Goal: Task Accomplishment & Management: Manage account settings

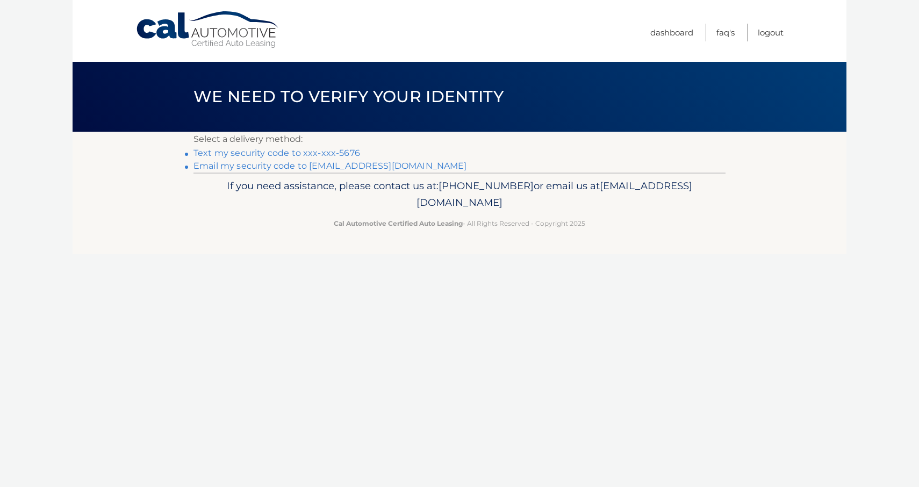
click at [327, 154] on link "Text my security code to xxx-xxx-5676" at bounding box center [276, 153] width 167 height 10
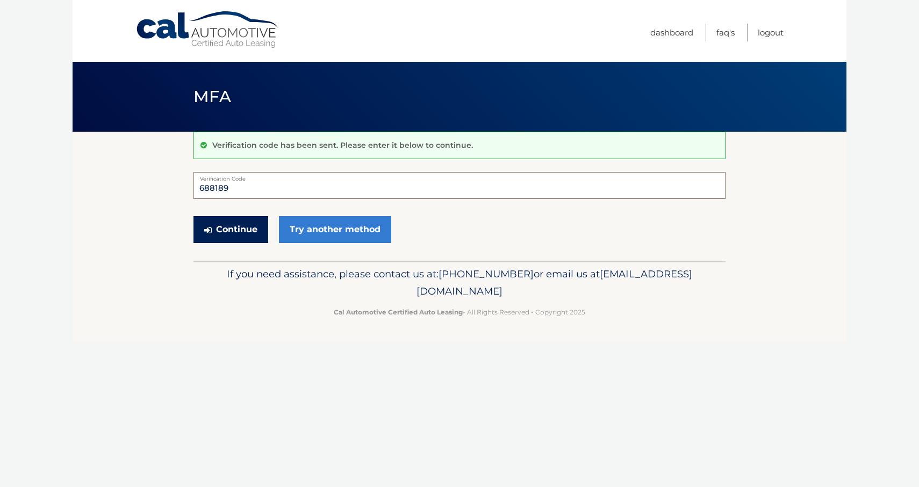
type input "688189"
click at [239, 220] on button "Continue" at bounding box center [230, 229] width 75 height 27
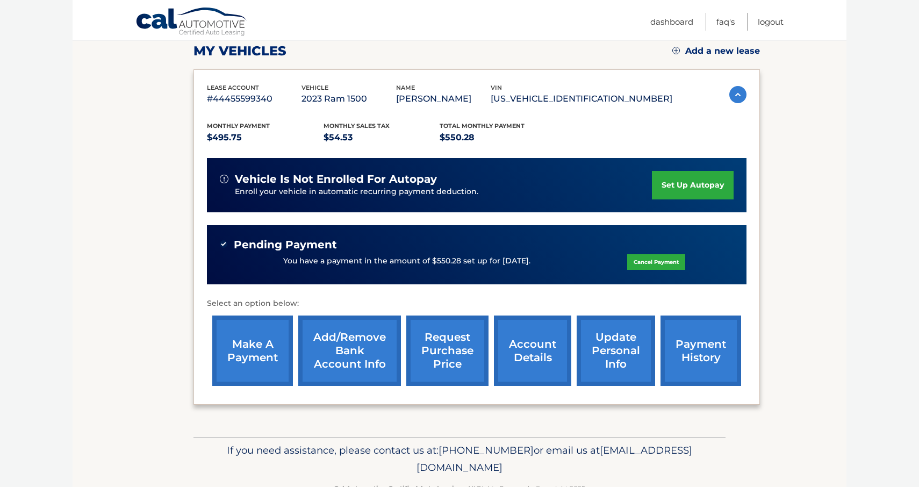
scroll to position [153, 0]
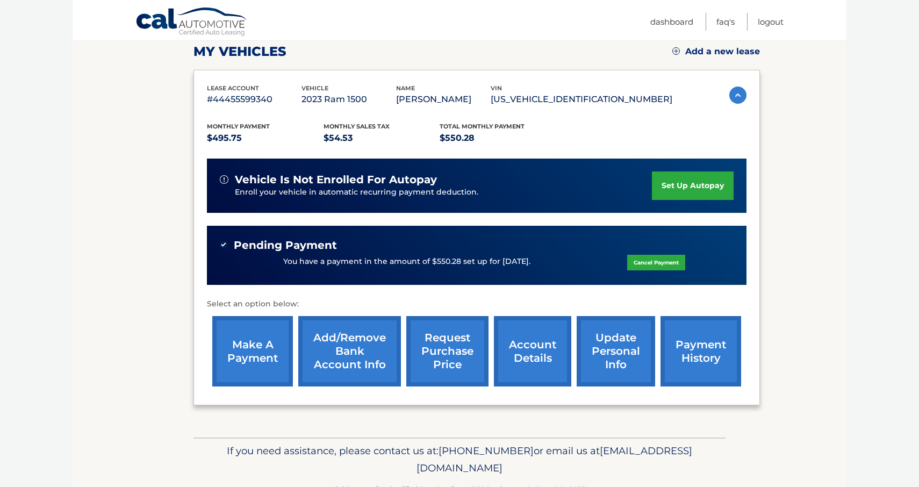
click at [254, 329] on link "make a payment" at bounding box center [252, 351] width 81 height 70
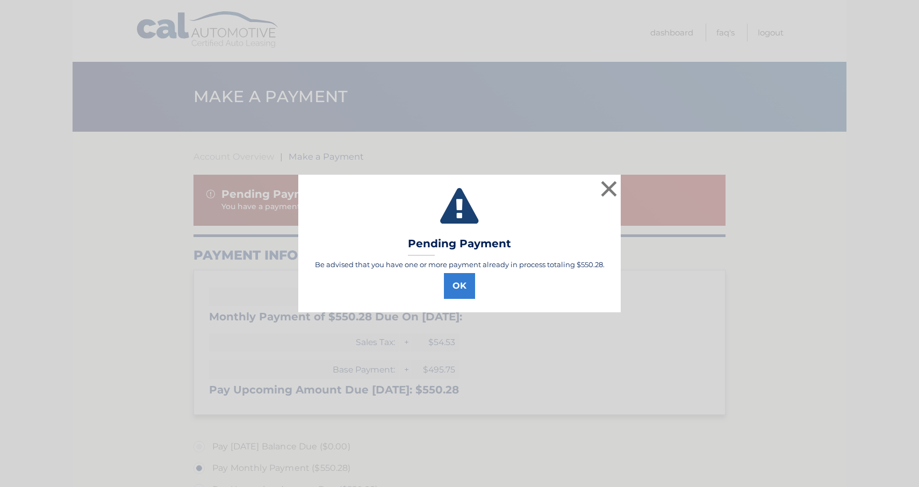
select select "ZDE2ZDA3NDUtODNlMi00YjhjLThiZDYtNjI0ZWFhMDBkNDdm"
click at [611, 189] on button "×" at bounding box center [608, 188] width 21 height 21
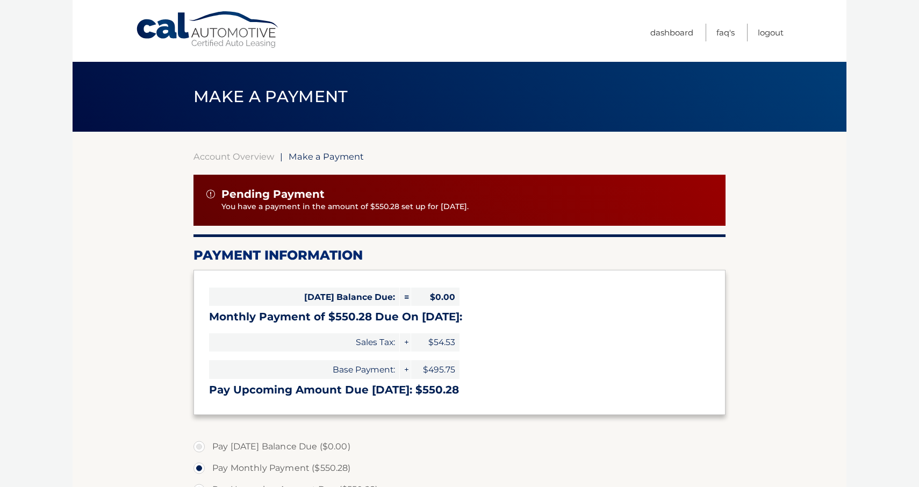
scroll to position [3, 0]
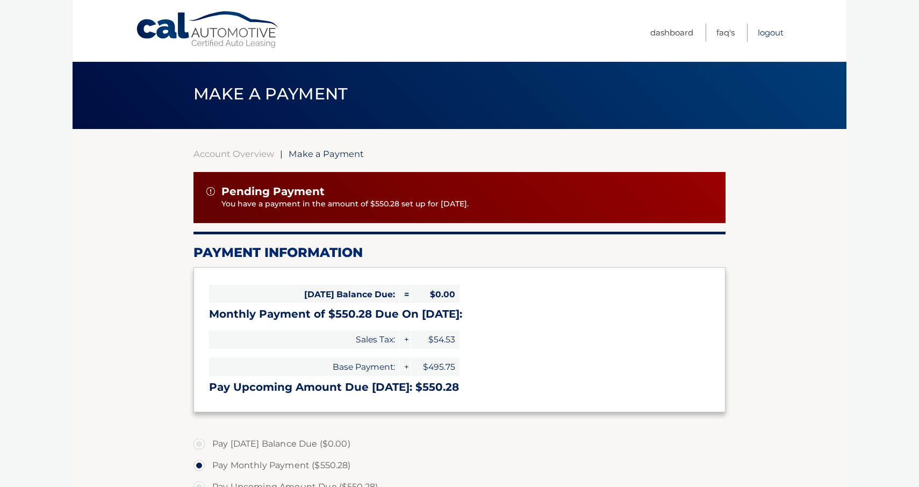
click at [772, 33] on link "Logout" at bounding box center [770, 33] width 26 height 18
